Goal: Task Accomplishment & Management: Complete application form

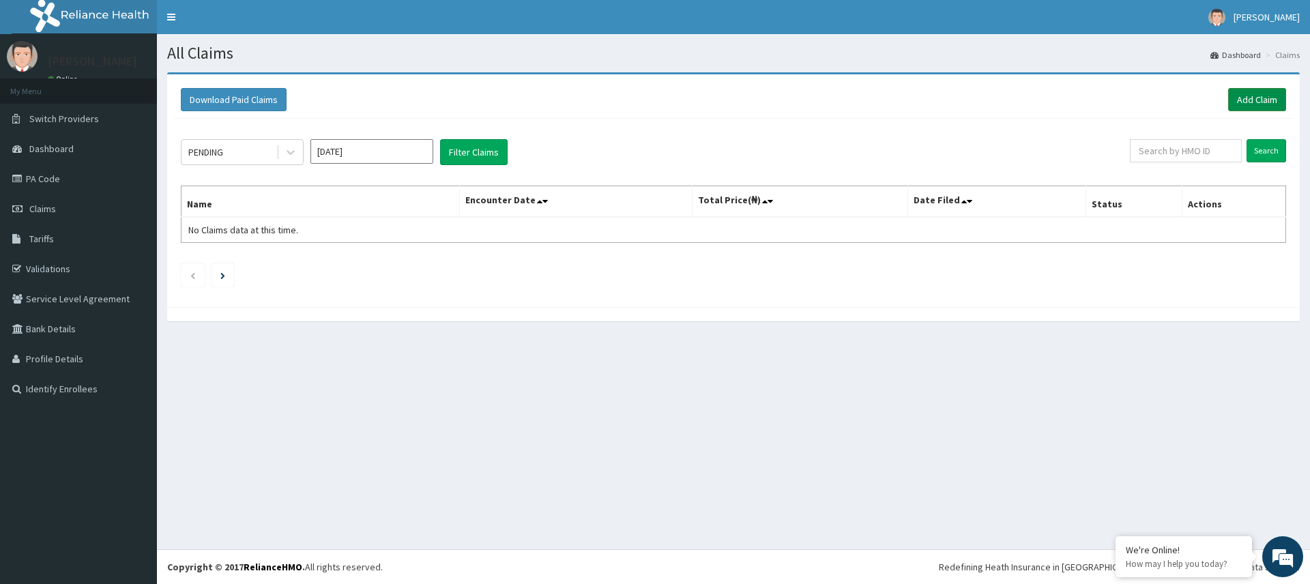
click at [1266, 102] on link "Add Claim" at bounding box center [1257, 99] width 58 height 23
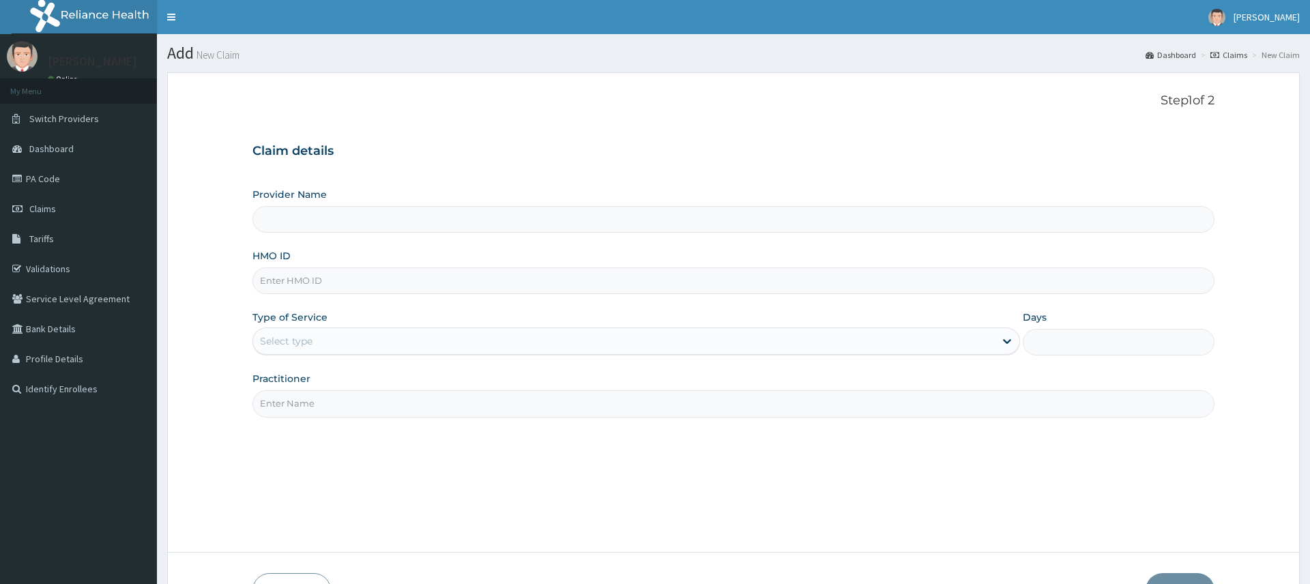
click at [344, 338] on div "Select type" at bounding box center [623, 341] width 741 height 22
click at [707, 495] on div "Step 1 of 2 Claim details Provider Name HMO ID Type of Service Use Up and Down …" at bounding box center [734, 312] width 962 height 438
type input "Pure Fitness Africa | Ikota (fka Fitness Central)"
type input "1"
click at [47, 207] on span "Claims" at bounding box center [42, 209] width 27 height 12
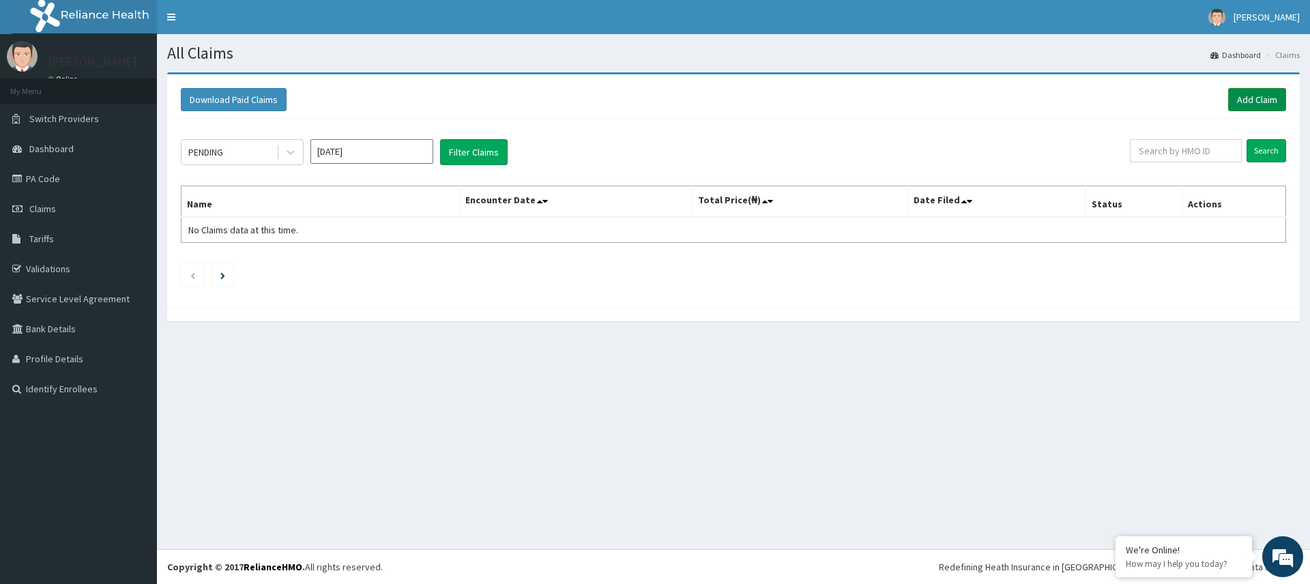
click at [1258, 99] on link "Add Claim" at bounding box center [1257, 99] width 58 height 23
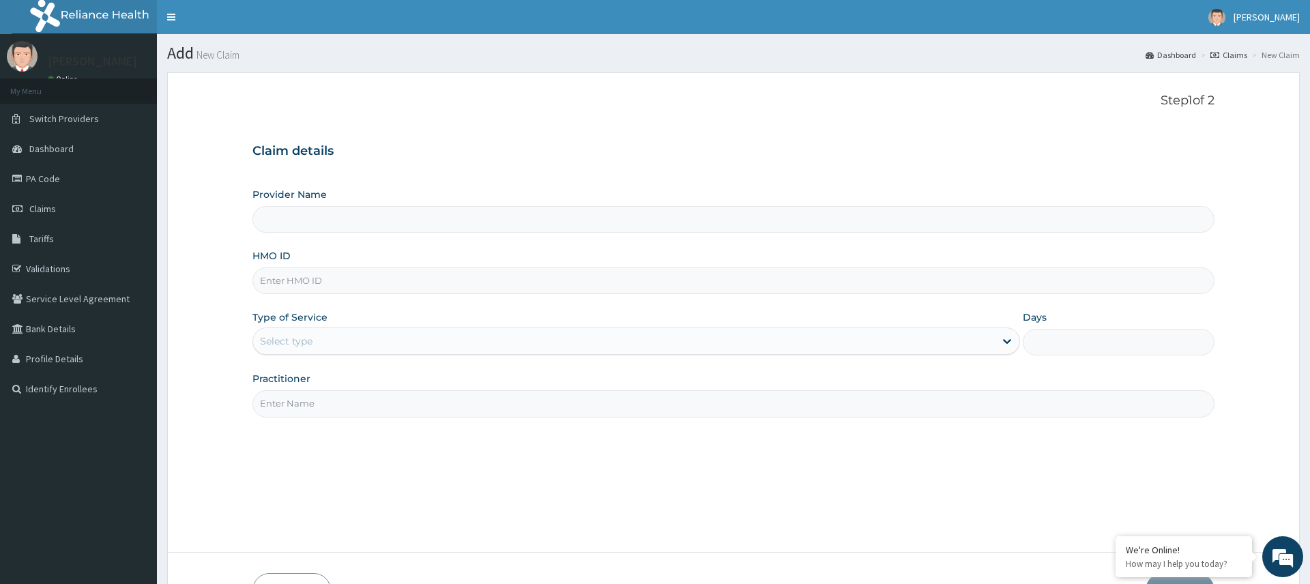
type input "Pure Fitness Africa | Ikota (fka Fitness Central)"
type input "1"
click at [394, 412] on input "Practitioner" at bounding box center [734, 403] width 962 height 27
click at [388, 409] on input "Practitioner" at bounding box center [734, 403] width 962 height 27
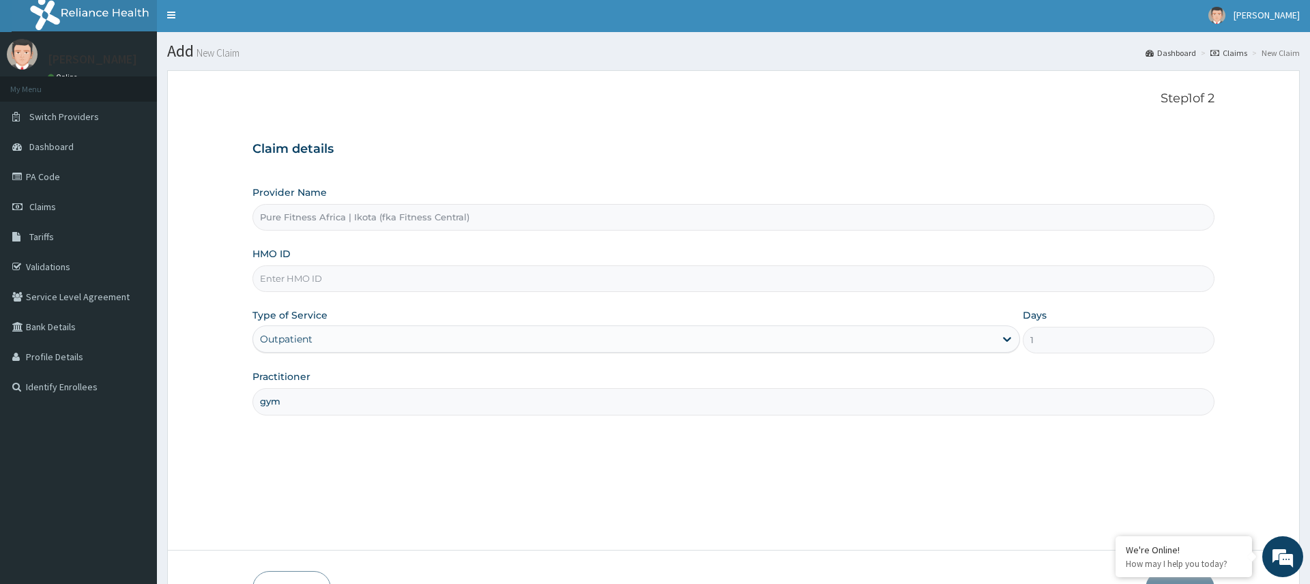
type input "gym"
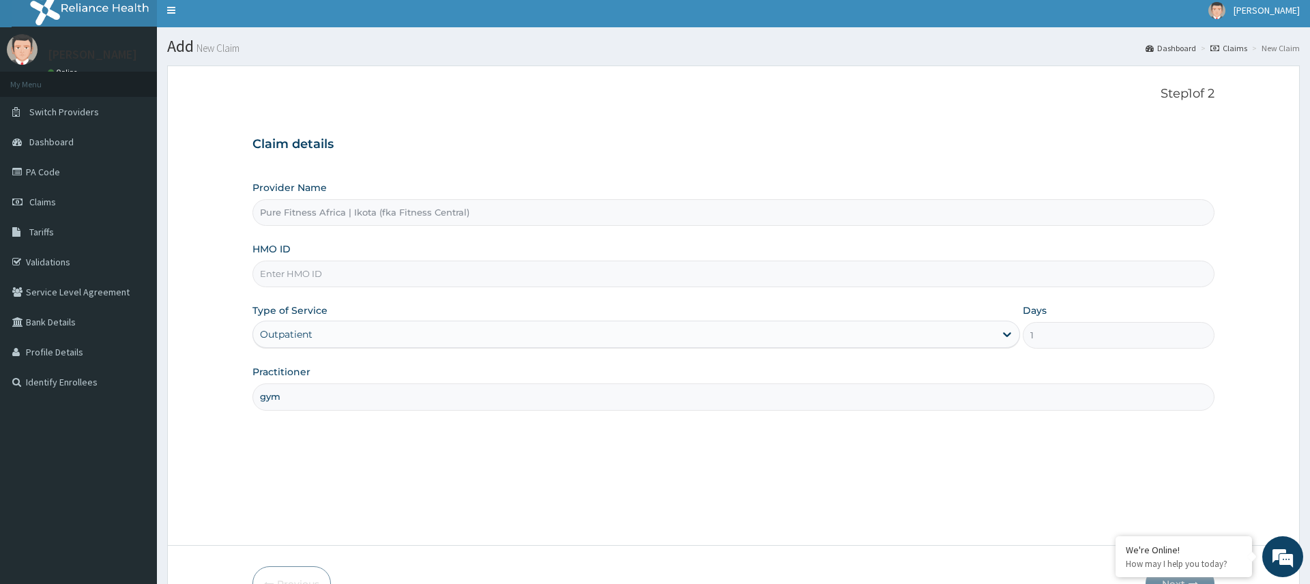
click at [394, 276] on input "HMO ID" at bounding box center [734, 274] width 962 height 27
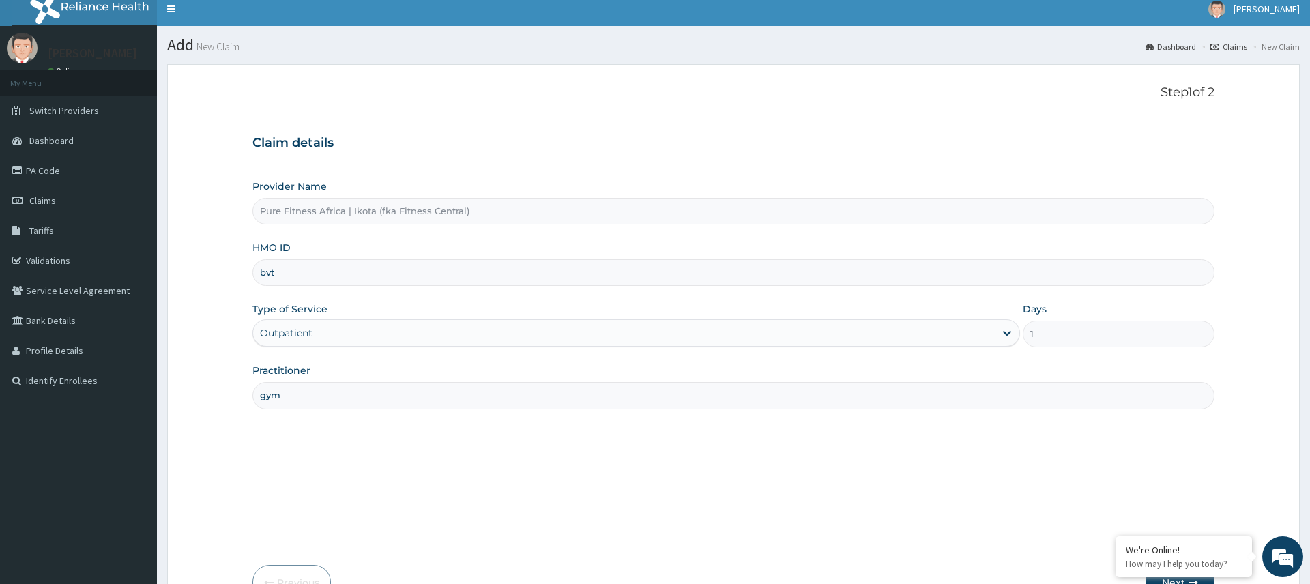
scroll to position [9, 0]
click at [321, 276] on input "bvt" at bounding box center [734, 272] width 962 height 27
type input "BVT/10019/A"
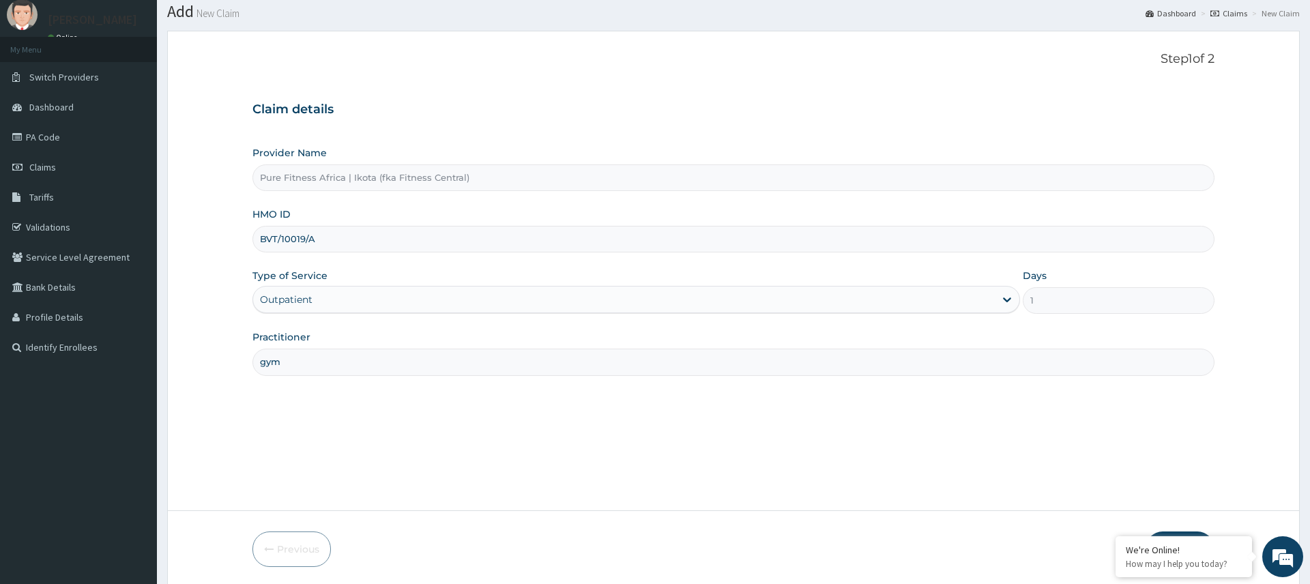
scroll to position [91, 0]
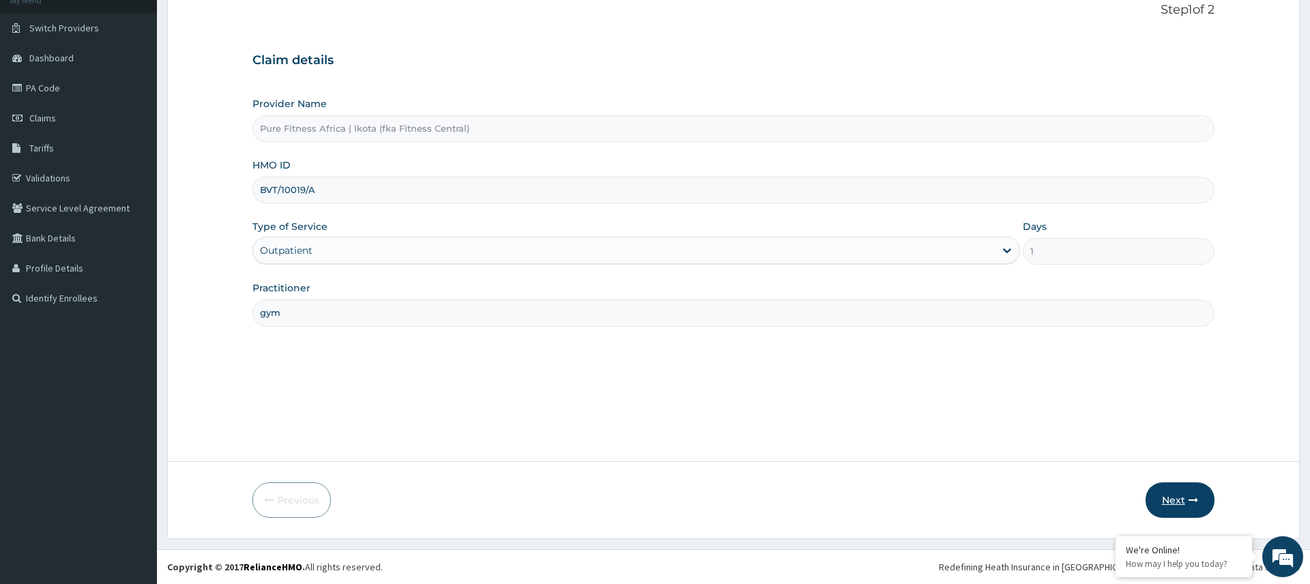
click at [1187, 492] on button "Next" at bounding box center [1180, 499] width 69 height 35
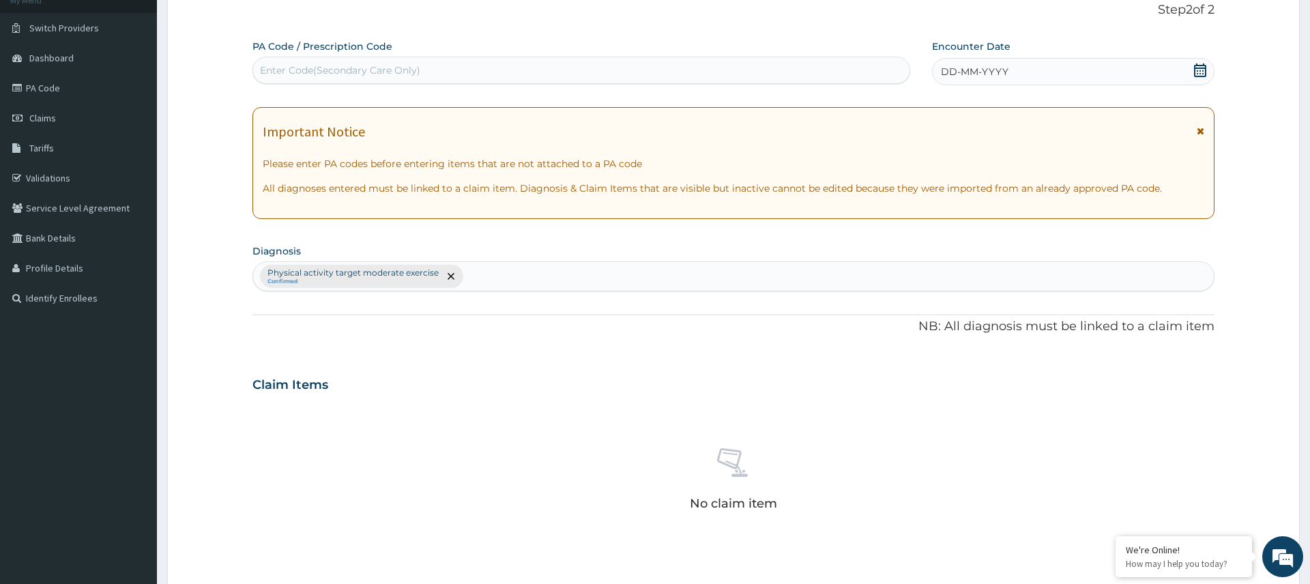
click at [366, 72] on div "Enter Code(Secondary Care Only)" at bounding box center [340, 70] width 160 height 14
type input "PA/2CF21A"
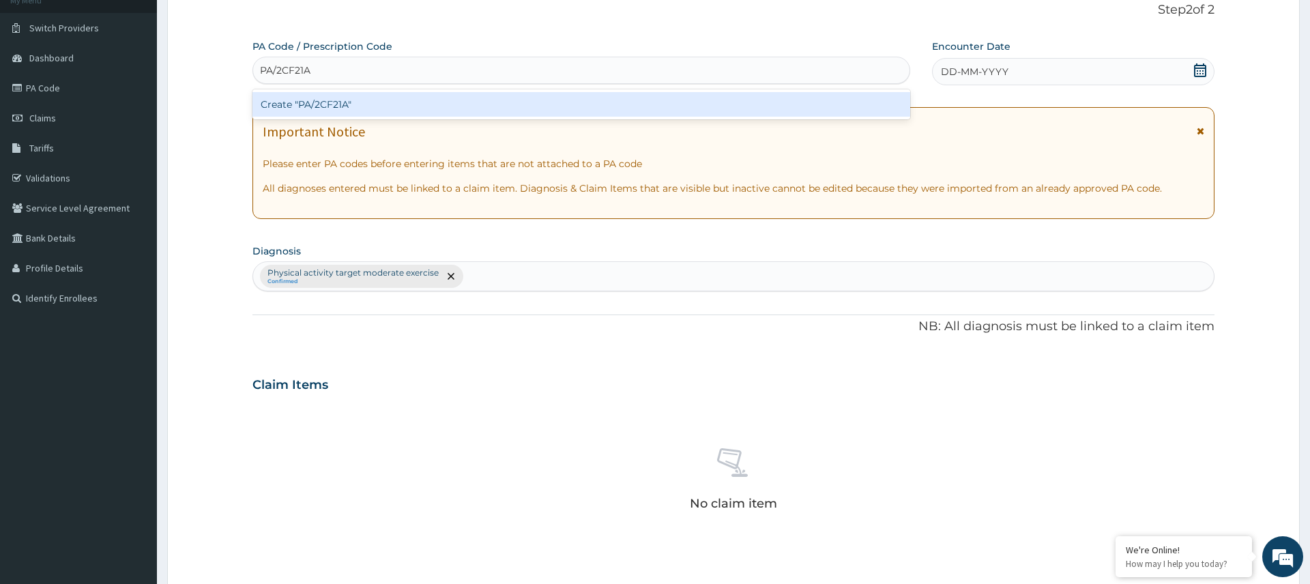
click at [328, 100] on div "Create "PA/2CF21A"" at bounding box center [582, 104] width 658 height 25
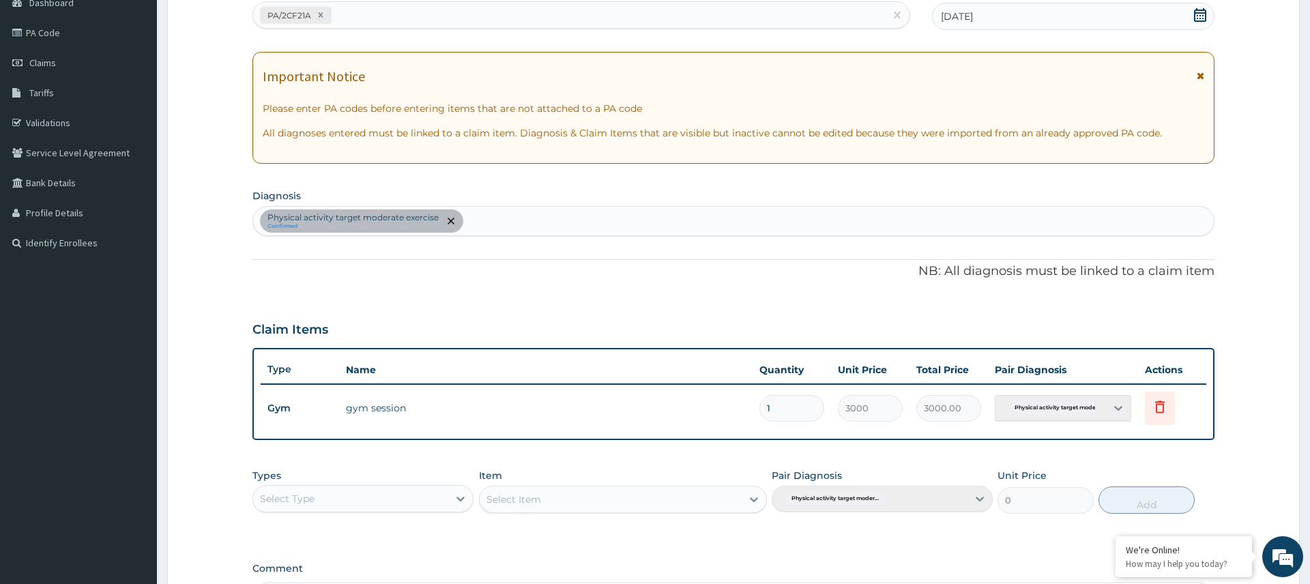
scroll to position [183, 0]
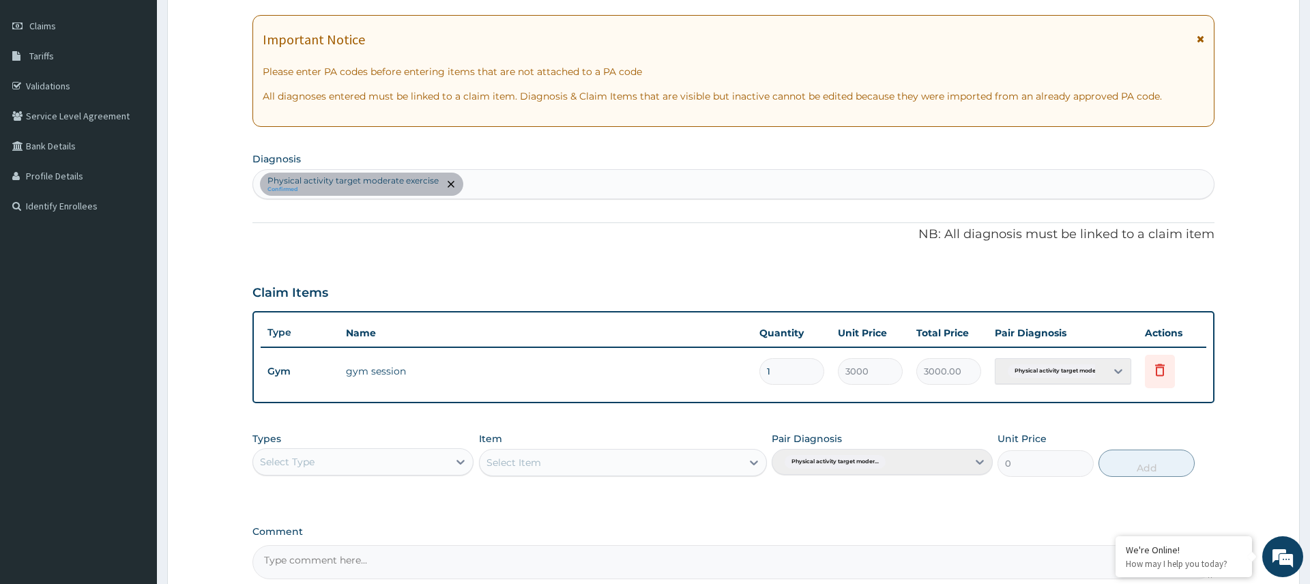
click at [450, 455] on div at bounding box center [460, 462] width 25 height 25
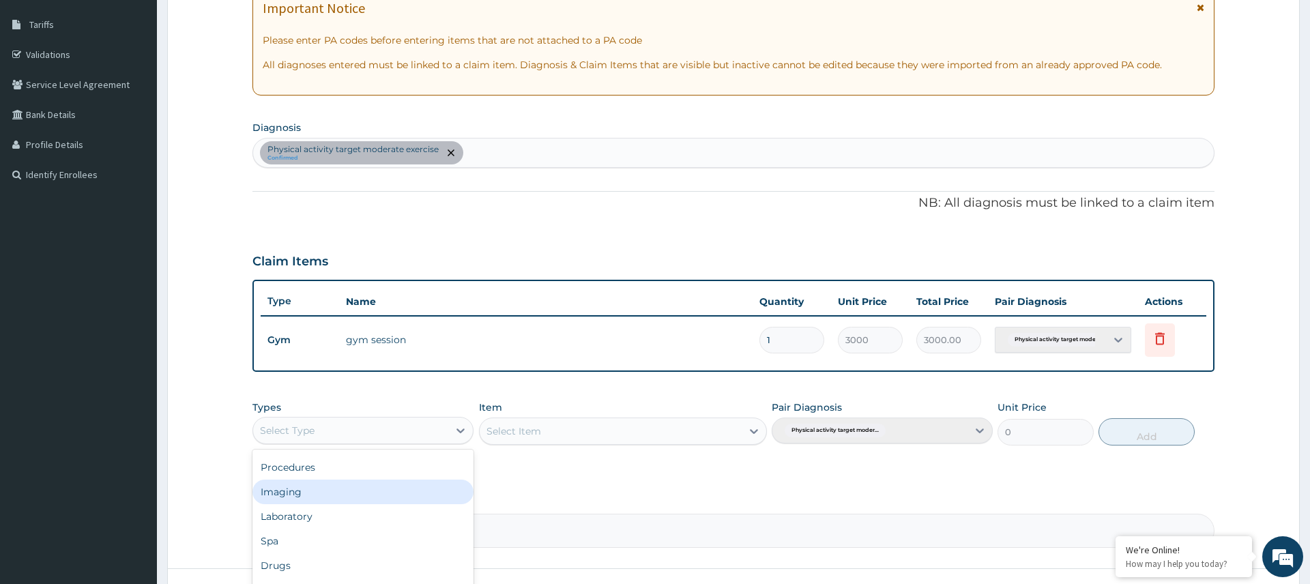
scroll to position [321, 0]
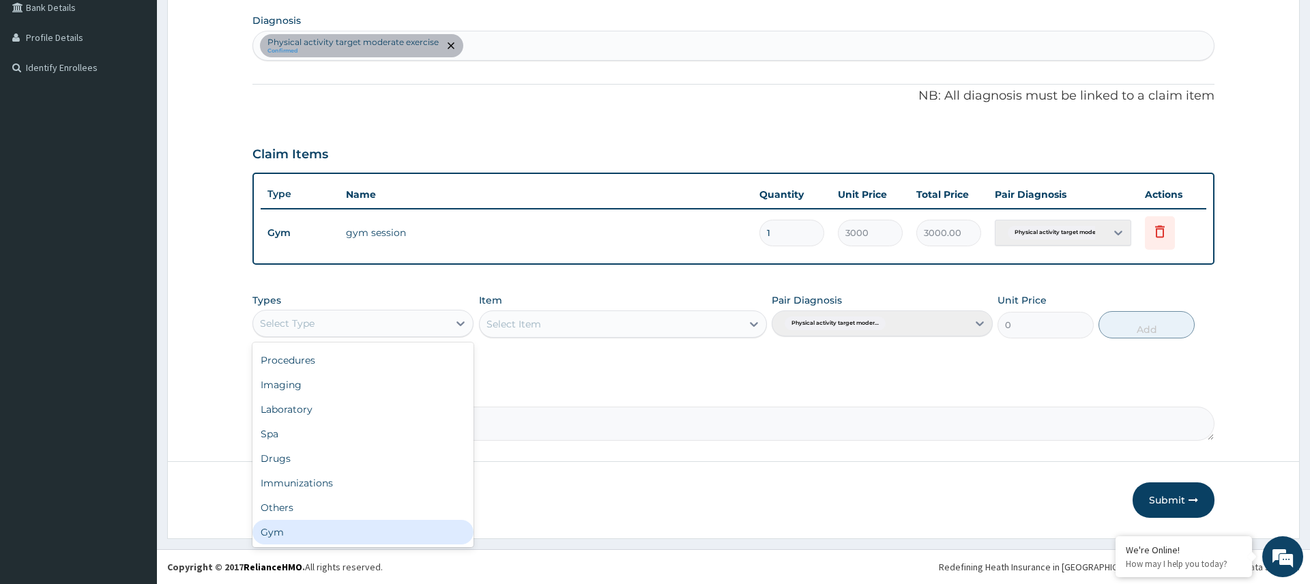
click at [392, 527] on div "Gym" at bounding box center [363, 532] width 221 height 25
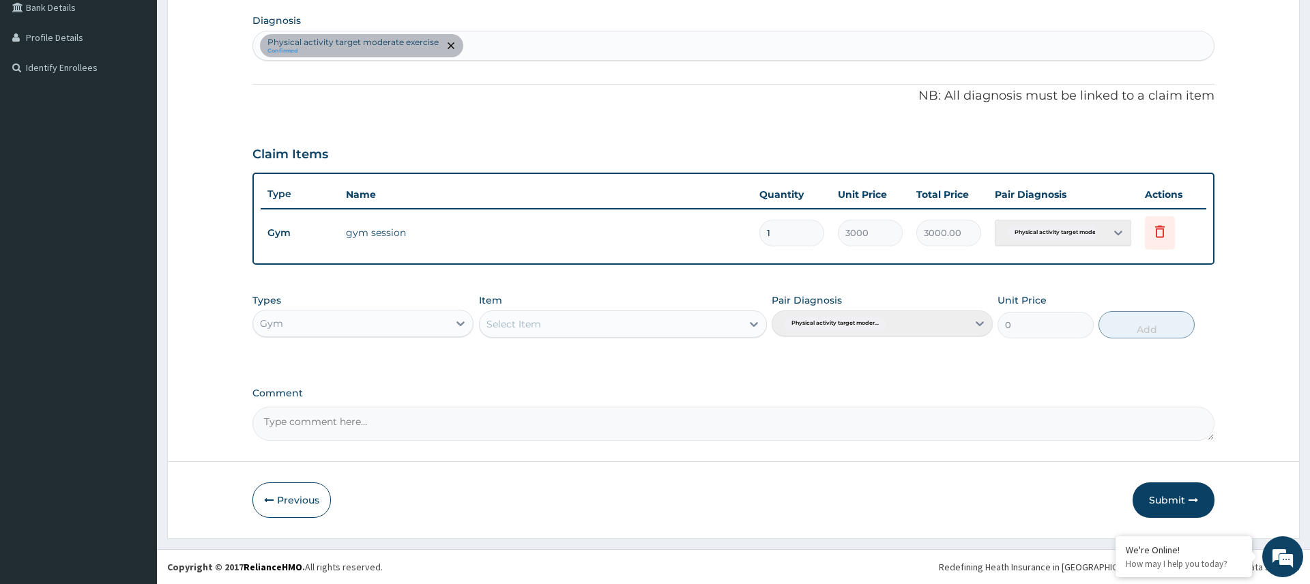
click at [1174, 491] on button "Submit" at bounding box center [1174, 499] width 82 height 35
